Goal: Transaction & Acquisition: Purchase product/service

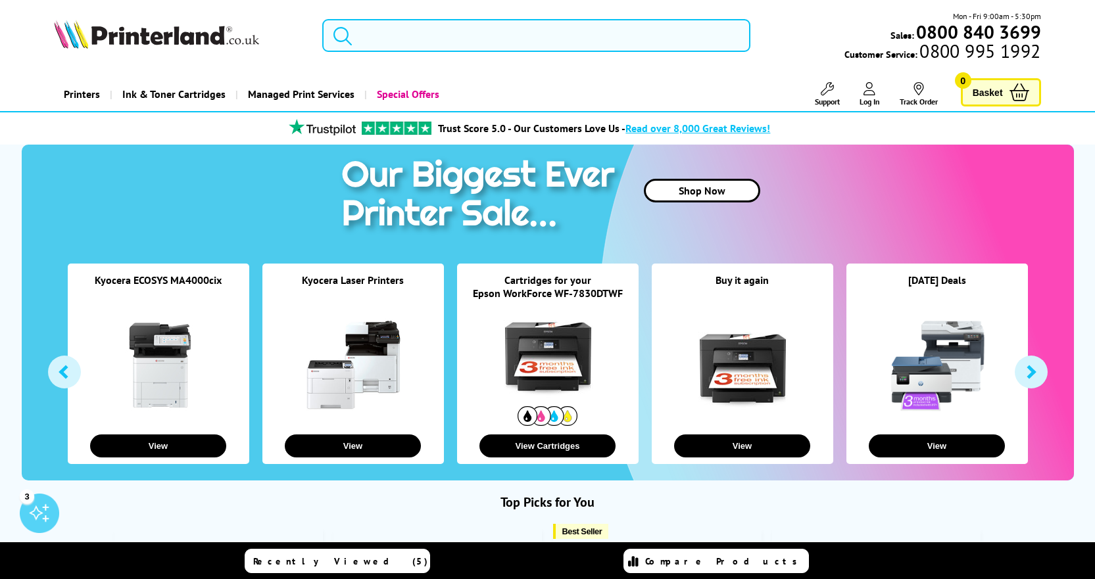
click at [415, 45] on input "search" at bounding box center [536, 35] width 429 height 33
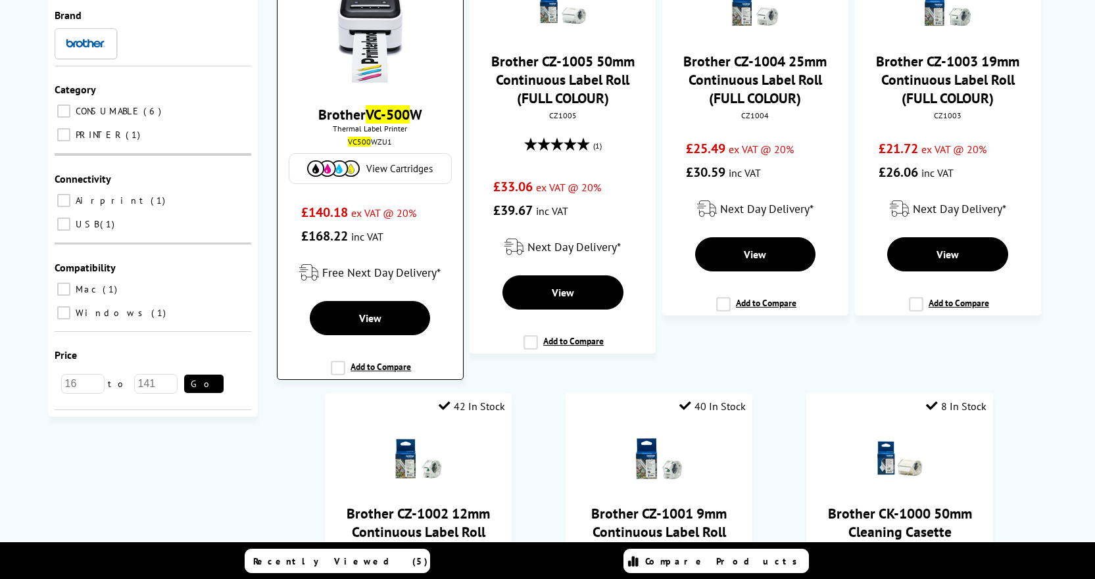
scroll to position [66, 0]
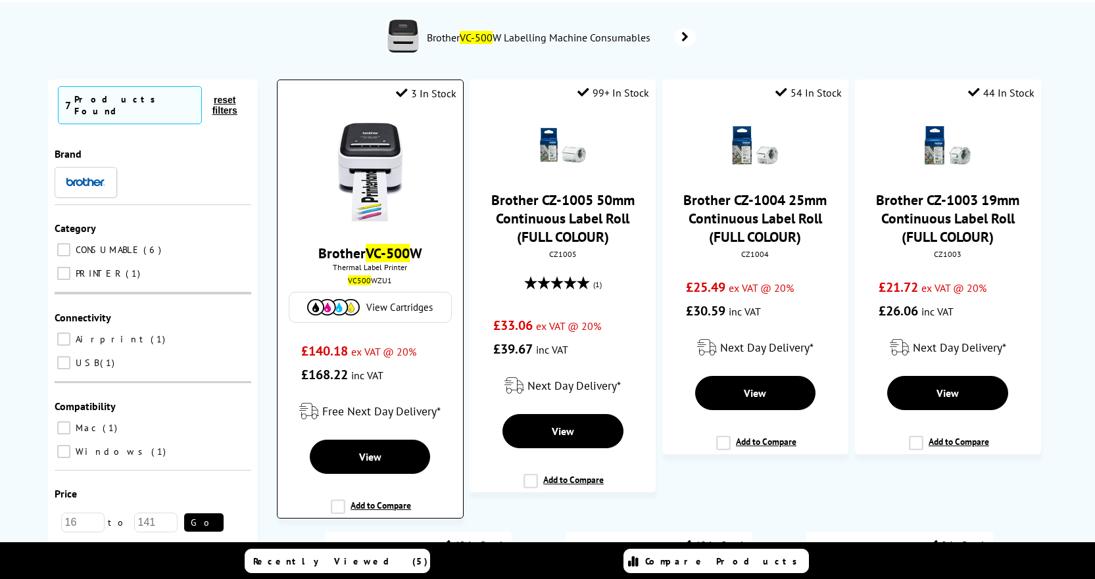
type input "vc-500"
click at [384, 231] on div "Brother VC-500 W Thermal Label Printer VC500 WZU1 View Cartridges £140.18 ex VA…" at bounding box center [370, 248] width 172 height 277
click at [392, 255] on mark "VC-500" at bounding box center [388, 253] width 44 height 18
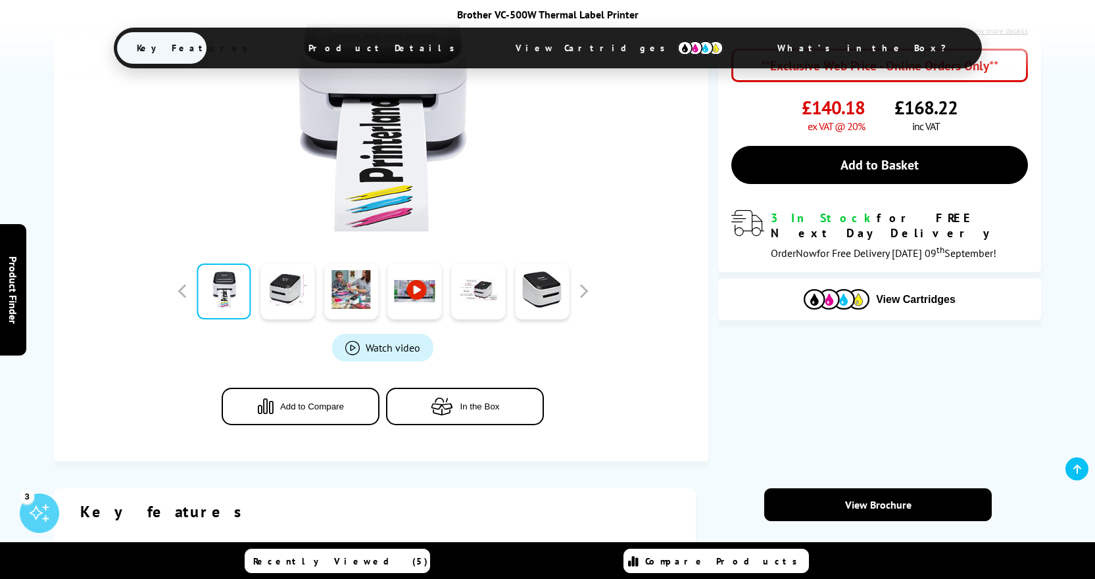
scroll to position [263, 0]
